Goal: Task Accomplishment & Management: Manage account settings

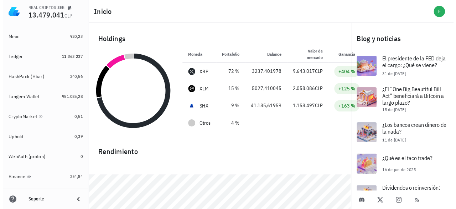
scroll to position [226, 0]
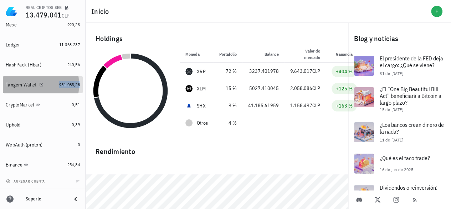
click at [59, 87] on span "951.085,28" at bounding box center [69, 84] width 21 height 5
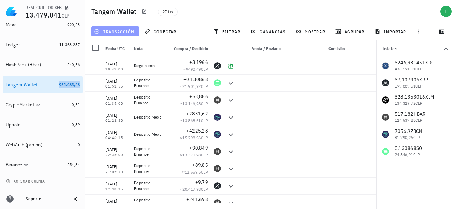
click at [119, 30] on span "transacción" at bounding box center [115, 32] width 39 height 6
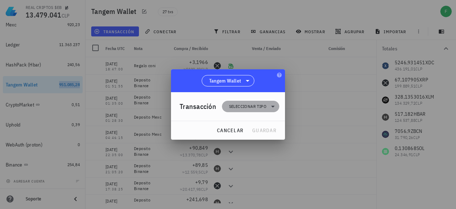
click at [242, 103] on span "Seleccionar tipo" at bounding box center [247, 106] width 37 height 7
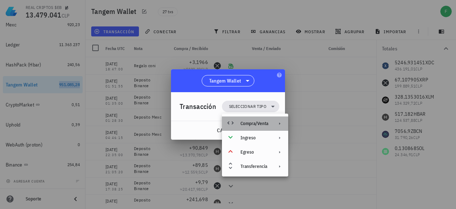
click at [247, 119] on div "Compra/Venta" at bounding box center [255, 123] width 66 height 14
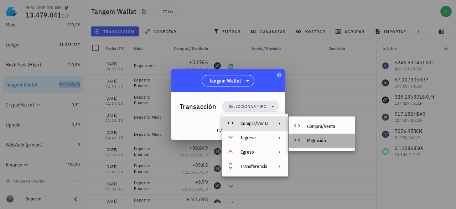
click at [317, 140] on div "Migración" at bounding box center [328, 141] width 42 height 6
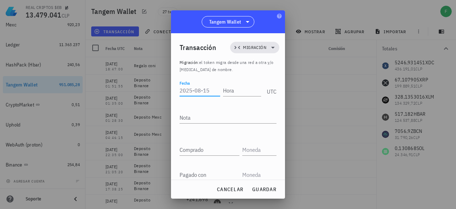
click at [195, 89] on input "Fecha" at bounding box center [200, 89] width 41 height 11
type input "[DATE]"
type input "20:11:00"
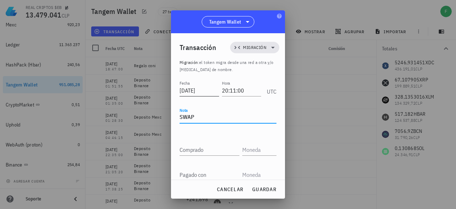
type textarea "SWAP"
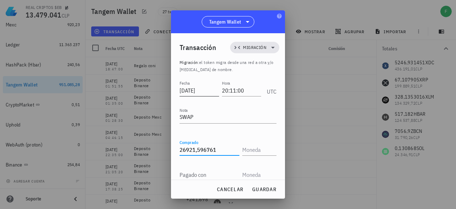
type input "26.921,596761"
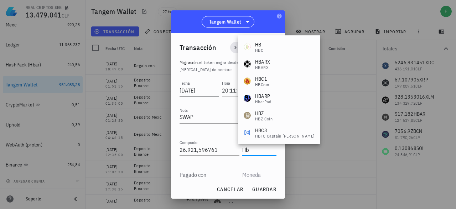
type input "H"
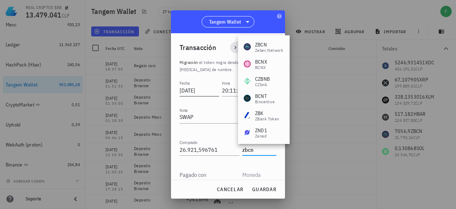
type input "ZBCN"
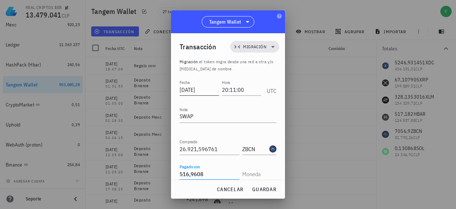
type input "516,9608"
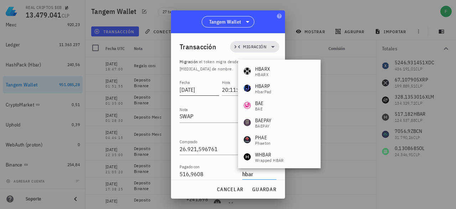
type input "HBAR"
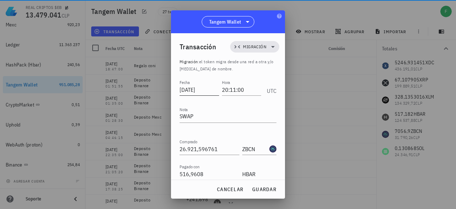
scroll to position [55, 0]
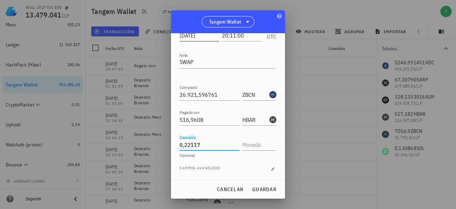
type input "0,22117"
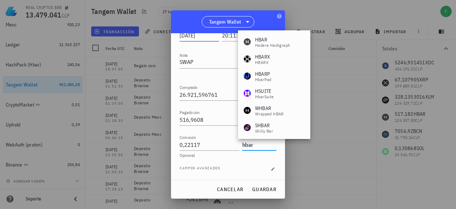
type input "HBAR"
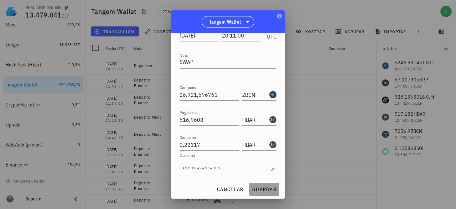
click at [266, 184] on button "guardar" at bounding box center [264, 189] width 30 height 13
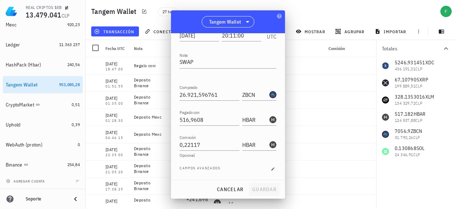
scroll to position [0, 0]
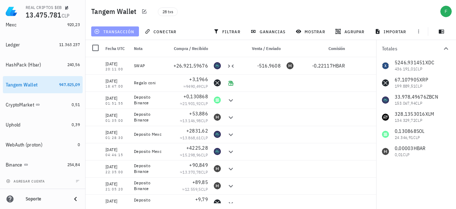
click at [109, 30] on span "transacción" at bounding box center [115, 32] width 39 height 6
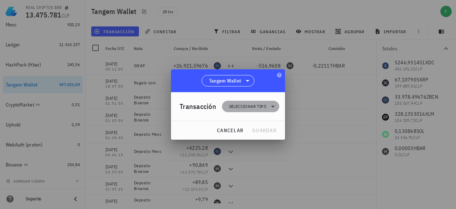
click at [247, 106] on span "Seleccionar tipo" at bounding box center [247, 106] width 37 height 7
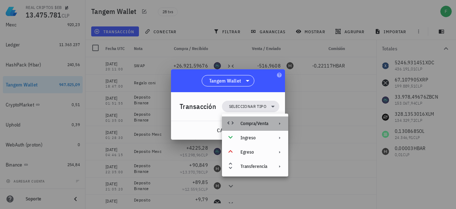
click at [248, 122] on div "Compra/Venta" at bounding box center [255, 123] width 28 height 6
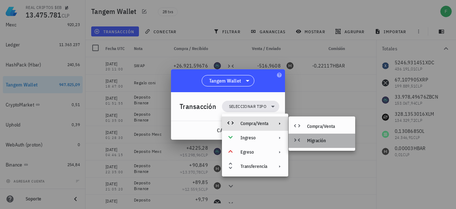
click at [312, 139] on div "Migración" at bounding box center [328, 141] width 42 height 6
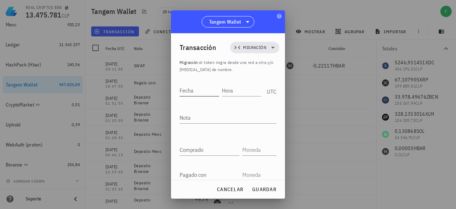
click at [203, 92] on input "Fecha" at bounding box center [200, 89] width 40 height 11
type input "[DATE]"
type input "20:16:00"
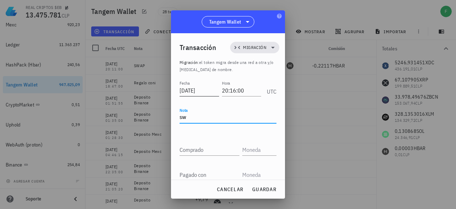
type textarea "s"
type textarea "SWAP"
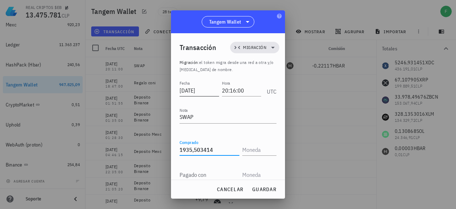
type input "1.935,503414"
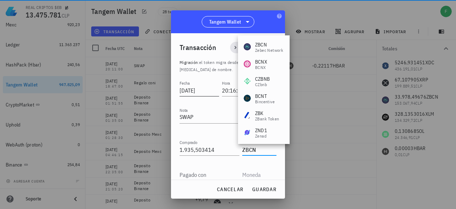
type input "ZBCN"
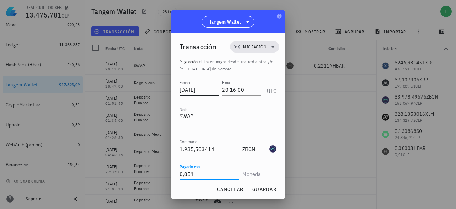
type input "0,051"
type input "SOL"
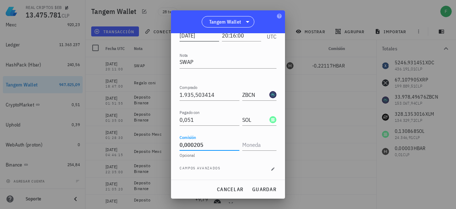
type input "0,000205"
type input "SOL"
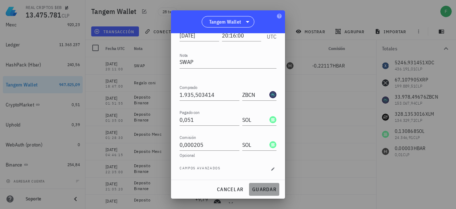
click at [255, 184] on button "guardar" at bounding box center [264, 189] width 30 height 13
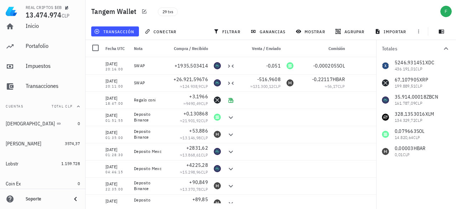
scroll to position [0, 0]
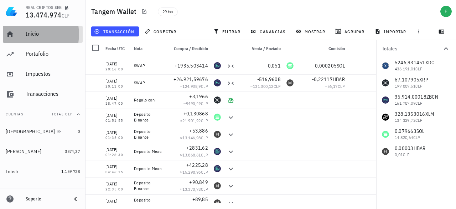
click at [55, 33] on div "Inicio" at bounding box center [53, 33] width 54 height 7
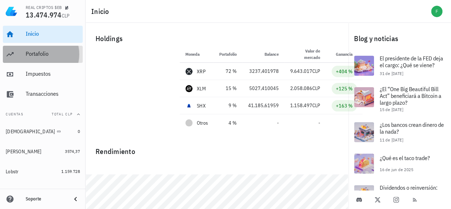
click at [37, 59] on div "Portafolio" at bounding box center [53, 54] width 54 height 16
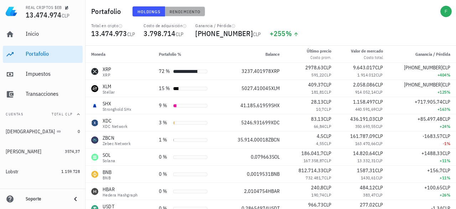
click at [180, 12] on span "Rendimiento" at bounding box center [184, 11] width 31 height 5
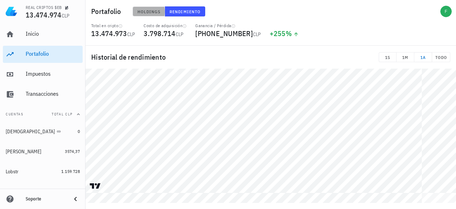
click at [156, 12] on span "Holdings" at bounding box center [149, 11] width 24 height 5
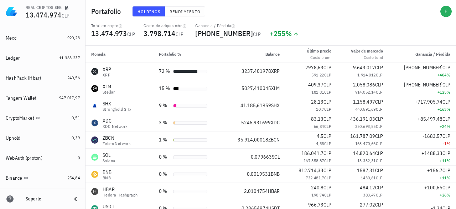
scroll to position [226, 0]
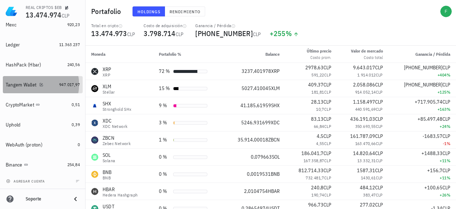
click at [17, 87] on div "Tangem Wallet" at bounding box center [21, 85] width 31 height 6
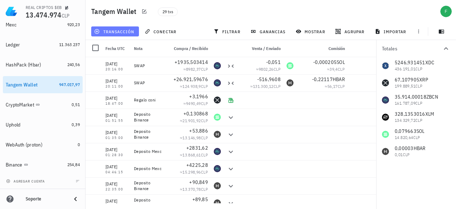
click at [132, 29] on span "transacción" at bounding box center [115, 32] width 39 height 6
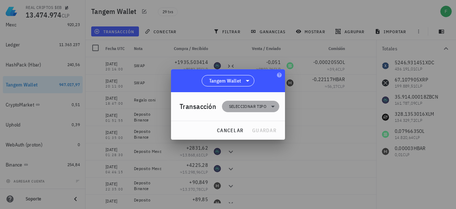
click at [260, 107] on span "Seleccionar tipo" at bounding box center [247, 106] width 37 height 7
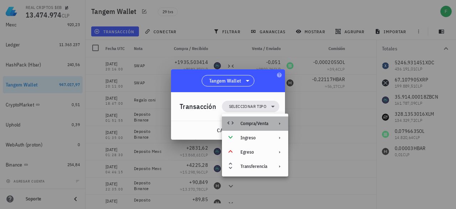
click at [255, 122] on div "Compra/Venta" at bounding box center [255, 123] width 28 height 6
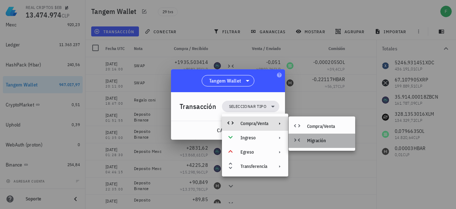
click at [317, 147] on div "Migración" at bounding box center [322, 140] width 67 height 14
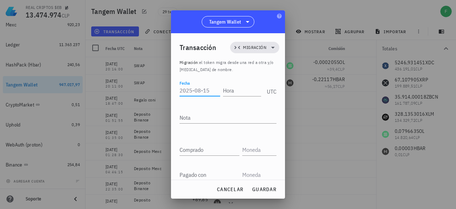
click at [199, 91] on input "Fecha" at bounding box center [200, 89] width 41 height 11
drag, startPoint x: 212, startPoint y: 90, endPoint x: 175, endPoint y: 91, distance: 36.4
click at [175, 91] on div "Transacción Migración Migración : el token migra desde una red a otra y/o [MEDI…" at bounding box center [228, 106] width 114 height 146
type input "[DATE]"
type input "20:47:00"
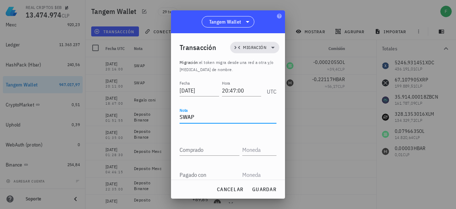
type textarea "SWAP"
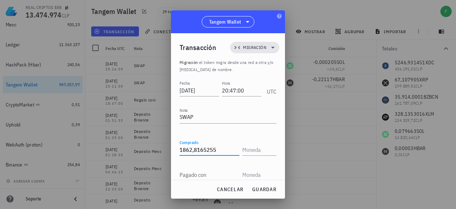
type input "1.862,8165255"
type input "XDC"
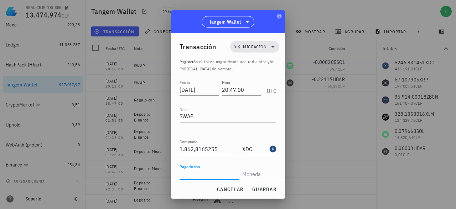
type input "1"
type input "35.745,61"
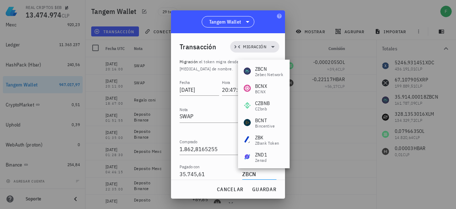
type input "ZBCN"
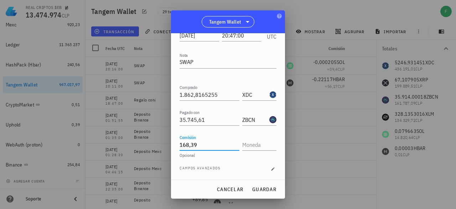
type input "168,39"
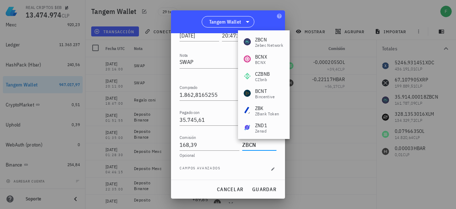
type input "ZBCN"
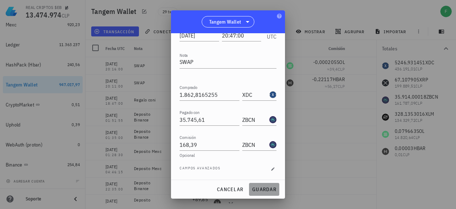
click at [266, 185] on button "guardar" at bounding box center [264, 189] width 30 height 13
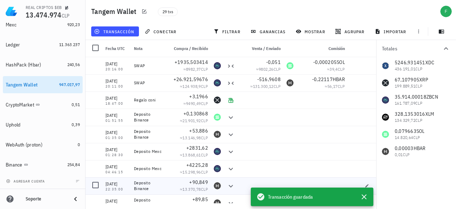
scroll to position [0, 0]
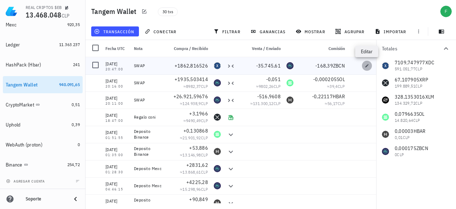
click at [369, 66] on icon "button" at bounding box center [367, 65] width 4 height 4
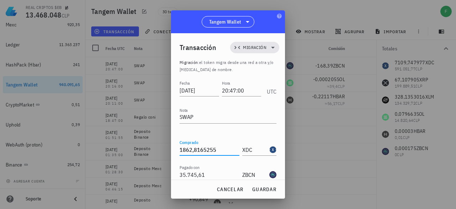
drag, startPoint x: 220, startPoint y: 148, endPoint x: 179, endPoint y: 149, distance: 41.4
click at [179, 149] on div "Transacción Migración Migración : el token migra desde una red a otra y/o [MEDI…" at bounding box center [228, 106] width 114 height 146
click at [255, 189] on span "guardar" at bounding box center [264, 189] width 25 height 6
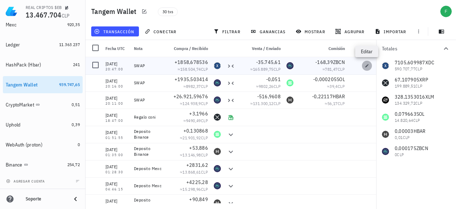
click at [366, 67] on icon "button" at bounding box center [367, 65] width 4 height 4
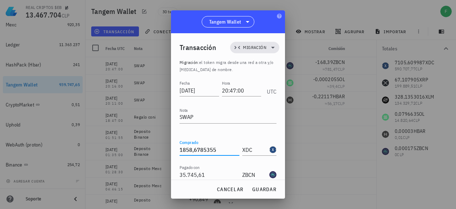
click at [217, 150] on input "1858,6785355" at bounding box center [210, 149] width 60 height 11
click at [262, 190] on span "guardar" at bounding box center [264, 189] width 25 height 6
type input "1.858,6785355"
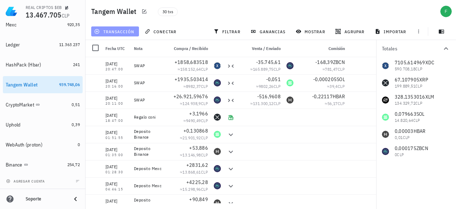
click at [113, 31] on span "transacción" at bounding box center [115, 32] width 39 height 6
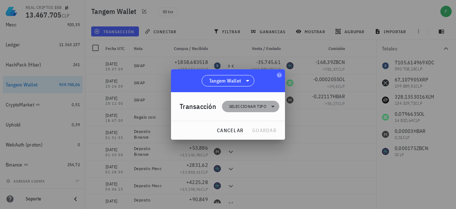
click at [240, 106] on span "Seleccionar tipo" at bounding box center [247, 106] width 37 height 7
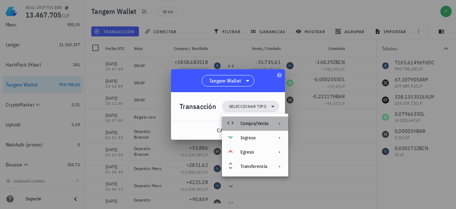
click at [247, 127] on div "Compra/Venta" at bounding box center [255, 123] width 66 height 14
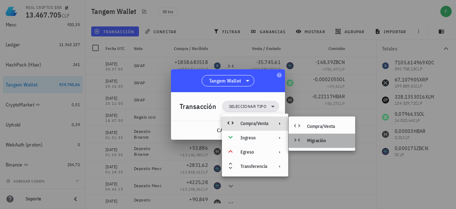
click at [309, 137] on div "Migración" at bounding box center [322, 140] width 67 height 14
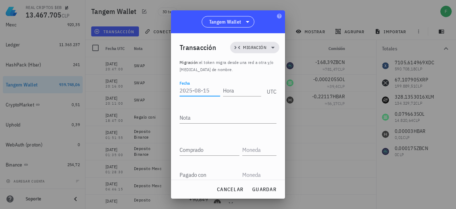
click at [204, 94] on input "Fecha" at bounding box center [200, 89] width 41 height 11
paste input "[DATE]"
type input "[DATE]"
type input "20:50:00"
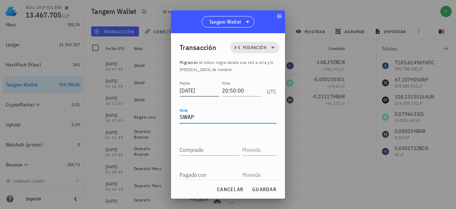
type textarea "SWAP"
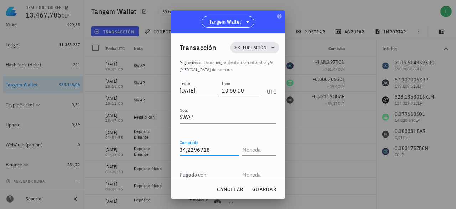
type input "34,2296718"
type input "XLM"
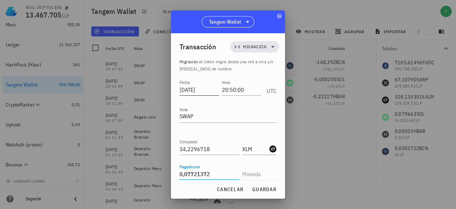
type input "0,07721372"
type input "SOL"
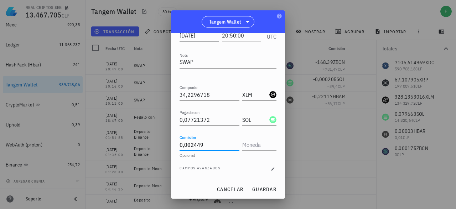
type input "0,002449"
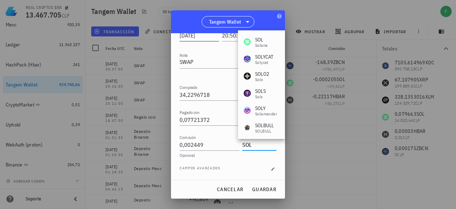
type input "SOL"
click at [204, 94] on input "34,2296718" at bounding box center [210, 94] width 60 height 11
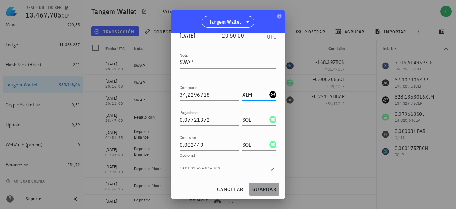
click at [259, 186] on span "guardar" at bounding box center [264, 189] width 25 height 6
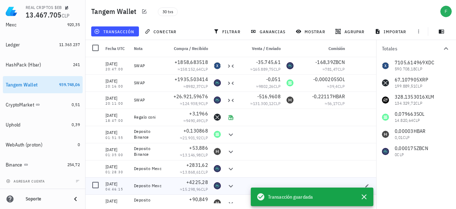
scroll to position [0, 0]
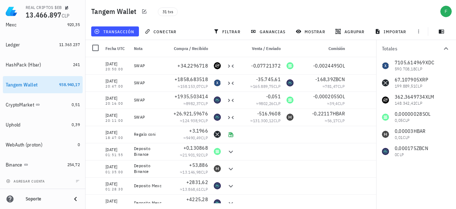
click at [186, 22] on div "Tangem Wallet 31 txs" at bounding box center [271, 11] width 371 height 23
click at [365, 67] on icon "button" at bounding box center [367, 65] width 4 height 4
type input "20:50:00"
type input "34,2296718"
type input "XLM"
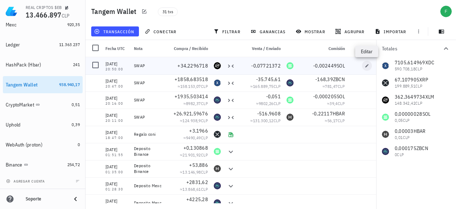
type input "0,07721372"
type input "SOL"
type input "0,002449"
type input "SOL"
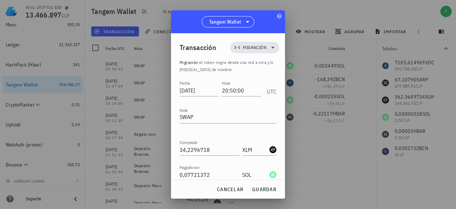
click at [199, 137] on div "Fecha [DATE] Hora 20:50:00 UTC Nota SWAP Comprado 34,2296718 XLM Pagado con 0,0…" at bounding box center [228, 156] width 97 height 155
click at [208, 150] on input "34,2296718" at bounding box center [210, 149] width 60 height 11
click at [262, 192] on span "guardar" at bounding box center [264, 189] width 25 height 6
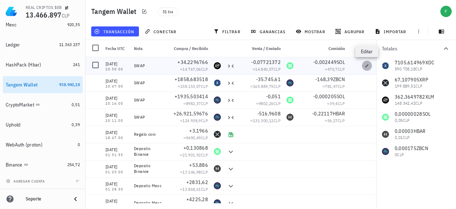
click at [363, 65] on span "button" at bounding box center [367, 65] width 10 height 4
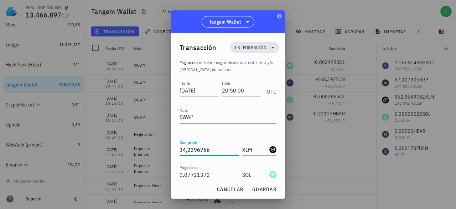
click at [186, 152] on input "34,2296766" at bounding box center [210, 149] width 60 height 11
click at [260, 189] on span "guardar" at bounding box center [264, 189] width 25 height 6
type input "34,2296766"
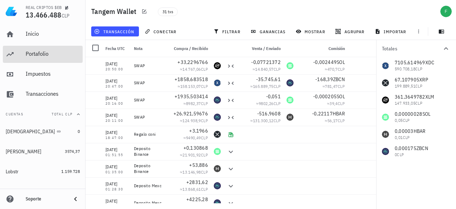
click at [36, 60] on div "Portafolio" at bounding box center [53, 54] width 54 height 16
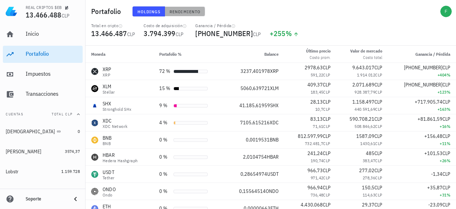
click at [170, 7] on button "Rendimiento" at bounding box center [185, 11] width 40 height 10
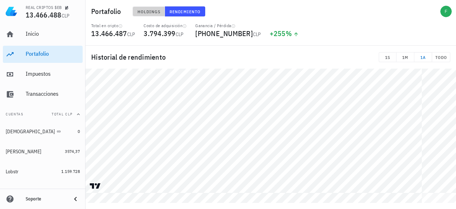
click at [148, 15] on button "Holdings" at bounding box center [149, 11] width 33 height 10
